Goal: Complete application form

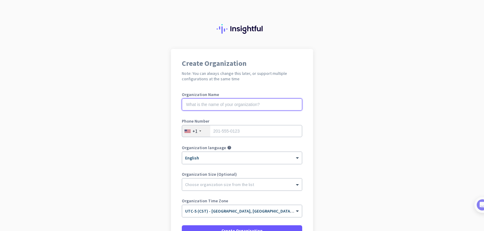
click at [224, 103] on input "text" at bounding box center [242, 105] width 120 height 12
type input "Mercor"
click at [225, 134] on input "tel" at bounding box center [242, 131] width 120 height 12
type input "8324691694"
click at [208, 190] on div "Choose organization size from the list" at bounding box center [242, 185] width 120 height 12
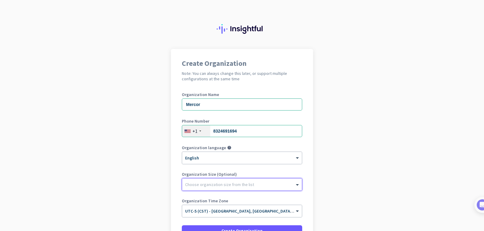
click at [208, 190] on div "Choose organization size from the list" at bounding box center [242, 185] width 120 height 12
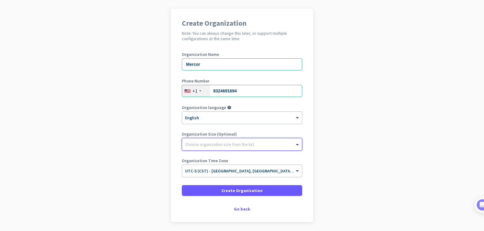
scroll to position [41, 0]
click at [211, 172] on span "UTC-5 (CST) - [GEOGRAPHIC_DATA], [GEOGRAPHIC_DATA], [GEOGRAPHIC_DATA], [GEOGRAP…" at bounding box center [279, 170] width 189 height 5
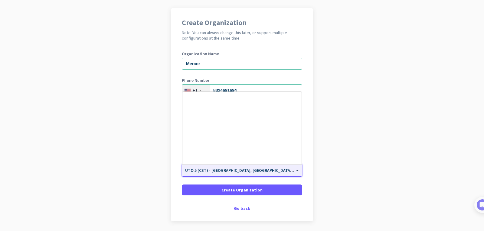
scroll to position [299, 0]
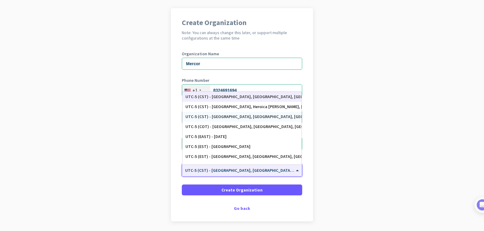
click at [375, 158] on app-onboarding-organization "Create Organization Note: You can always change this later, or support multiple…" at bounding box center [242, 130] width 484 height 244
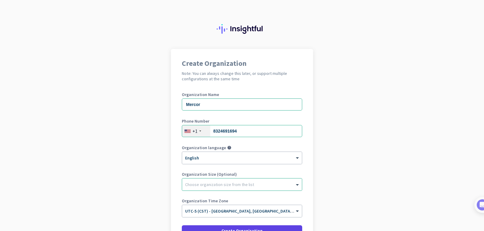
scroll to position [61, 0]
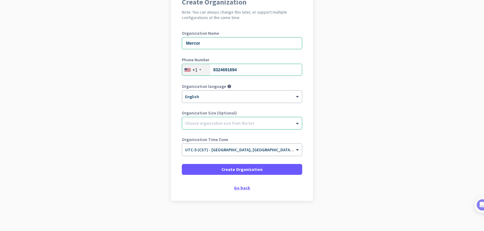
click at [238, 190] on div "Go back" at bounding box center [242, 188] width 120 height 4
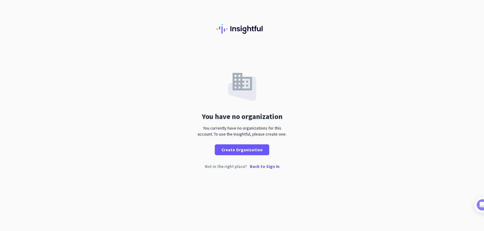
click at [265, 170] on div "Not in the right place? Back to Sign In" at bounding box center [242, 172] width 484 height 14
click at [263, 168] on p "Back to Sign In" at bounding box center [265, 167] width 30 height 4
